Goal: Navigation & Orientation: Find specific page/section

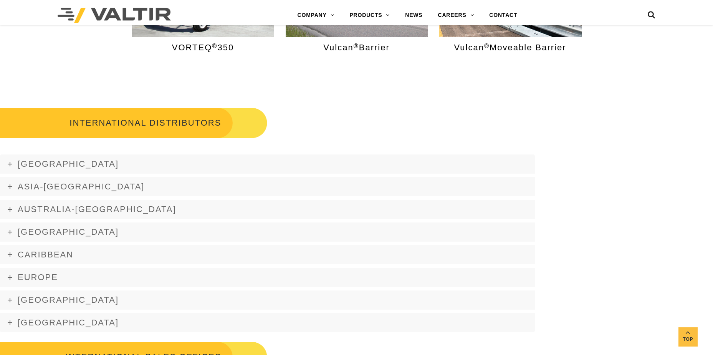
scroll to position [883, 0]
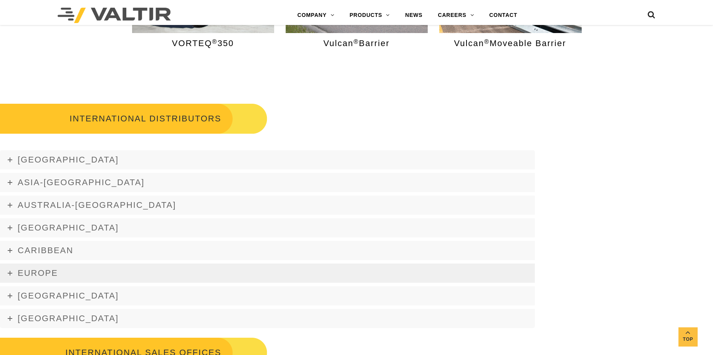
click at [9, 272] on icon at bounding box center [10, 273] width 5 height 5
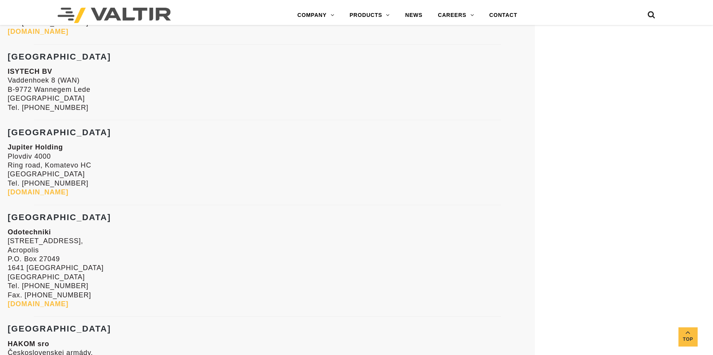
scroll to position [1190, 0]
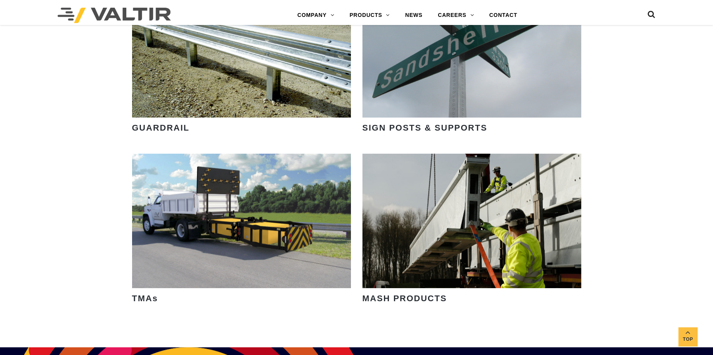
scroll to position [1037, 0]
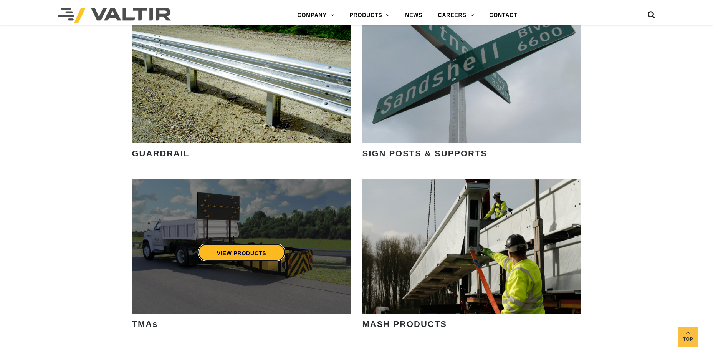
click at [262, 253] on link "VIEW PRODUCTS" at bounding box center [241, 252] width 88 height 18
